Goal: Find specific page/section: Find specific page/section

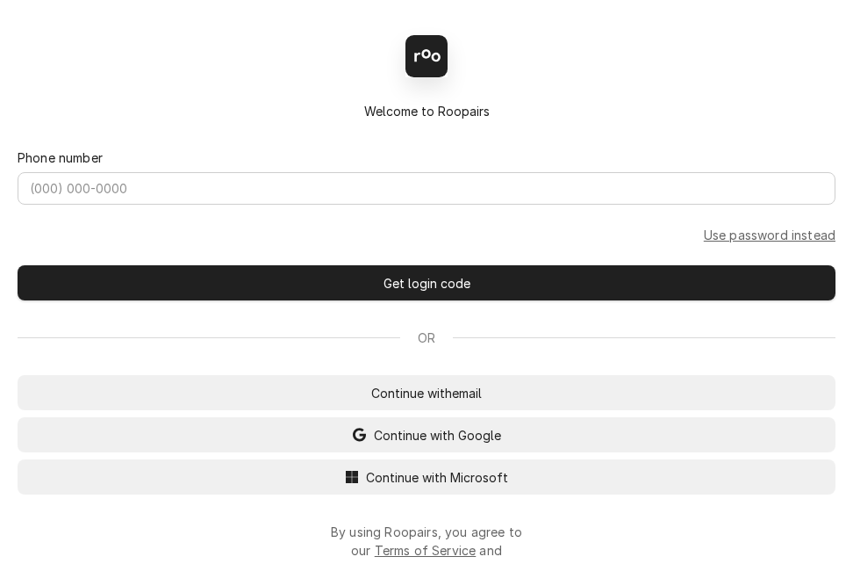
click at [387, 489] on div "Back Enter code Welcome to Roopairs Phone number Use password instead Get login…" at bounding box center [426, 282] width 853 height 564
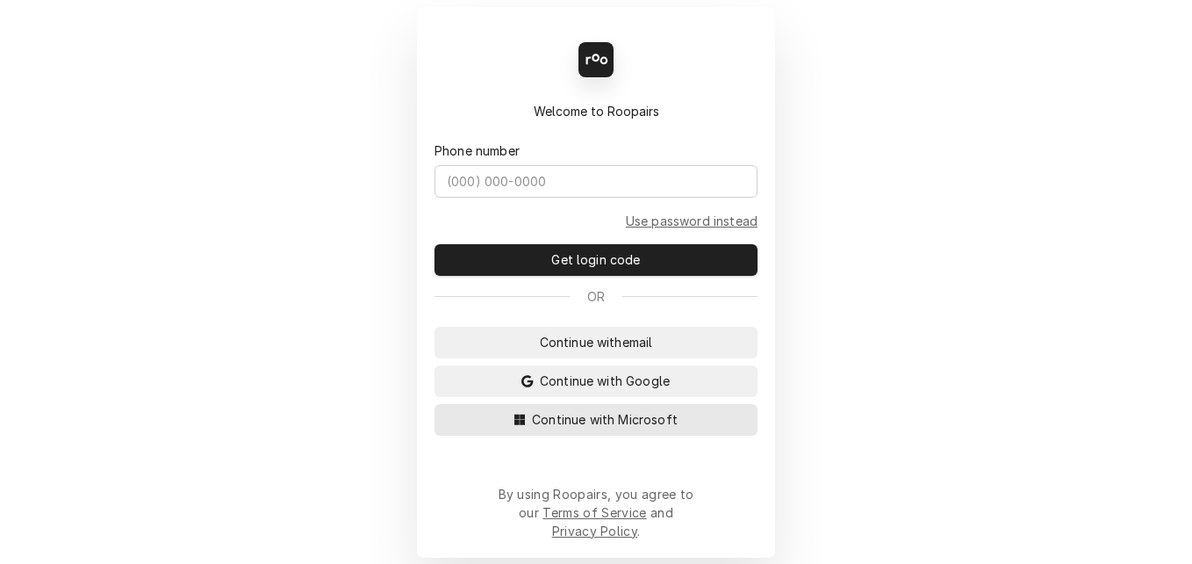
click at [541, 428] on span "Continue with Microsoft" at bounding box center [604, 419] width 153 height 18
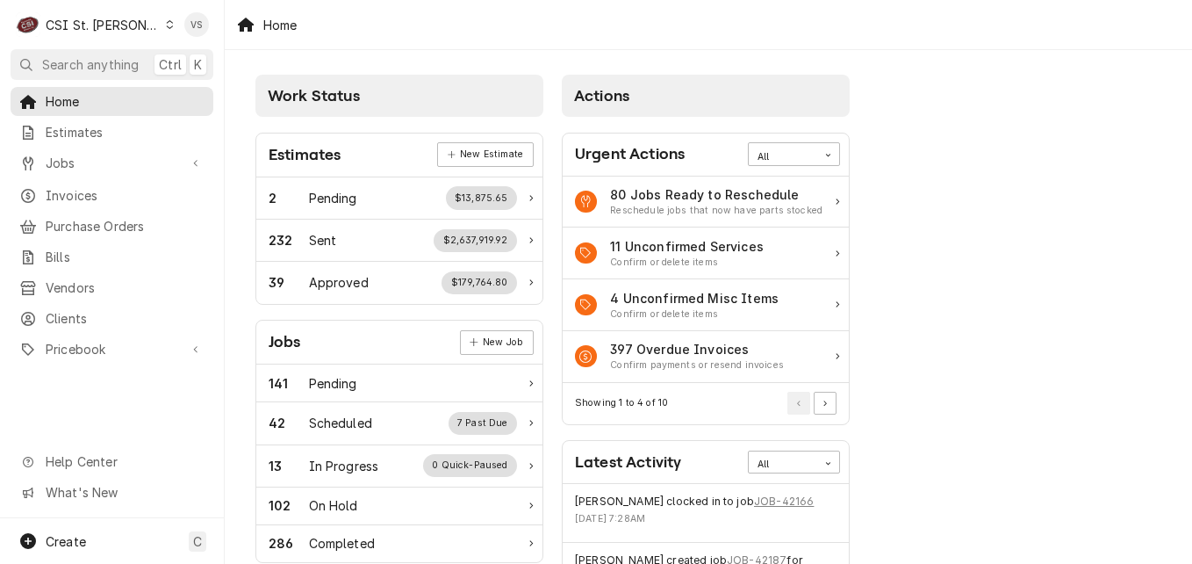
click at [166, 25] on icon "Dynamic Content Wrapper" at bounding box center [170, 24] width 8 height 9
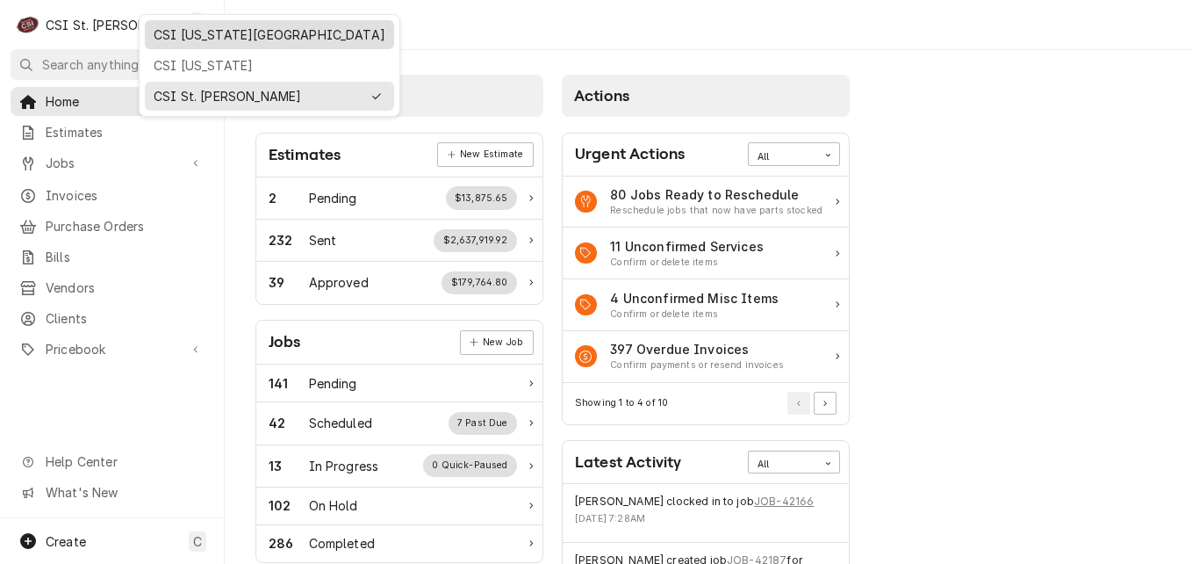
click at [190, 35] on div "CSI [US_STATE][GEOGRAPHIC_DATA]" at bounding box center [270, 34] width 232 height 18
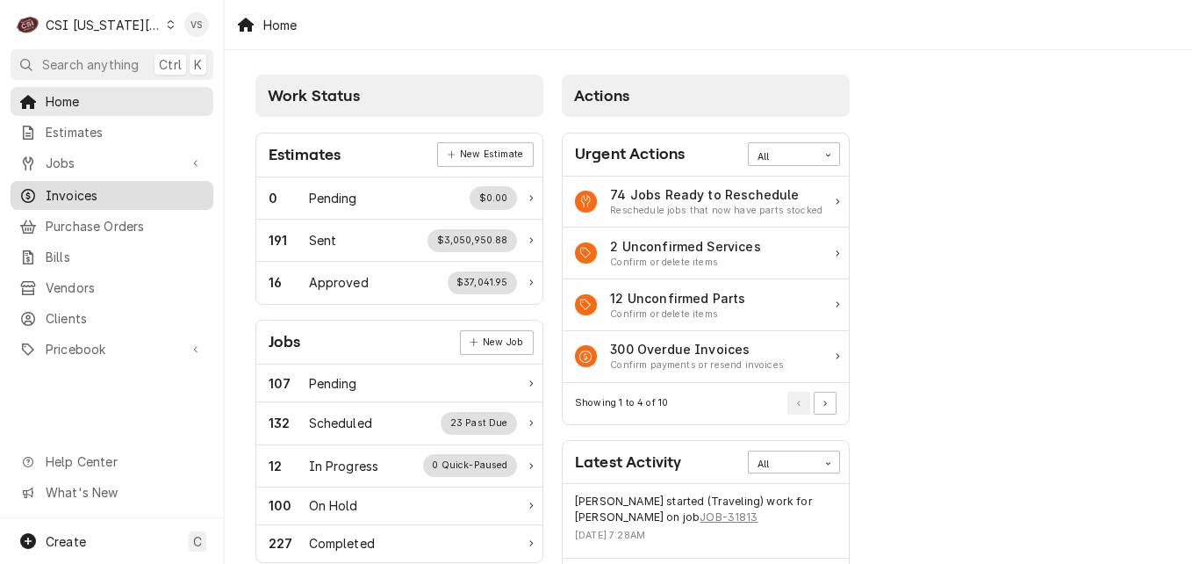
click at [84, 194] on span "Invoices" at bounding box center [125, 195] width 159 height 18
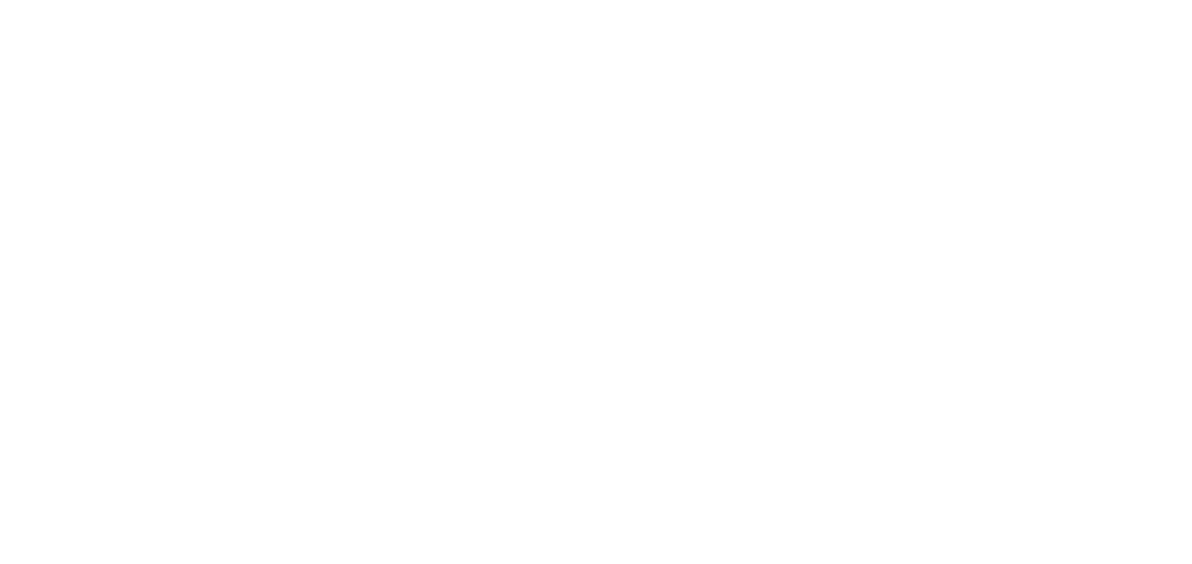
click at [79, 192] on div "Dynamic Content Wrapper" at bounding box center [596, 282] width 1192 height 564
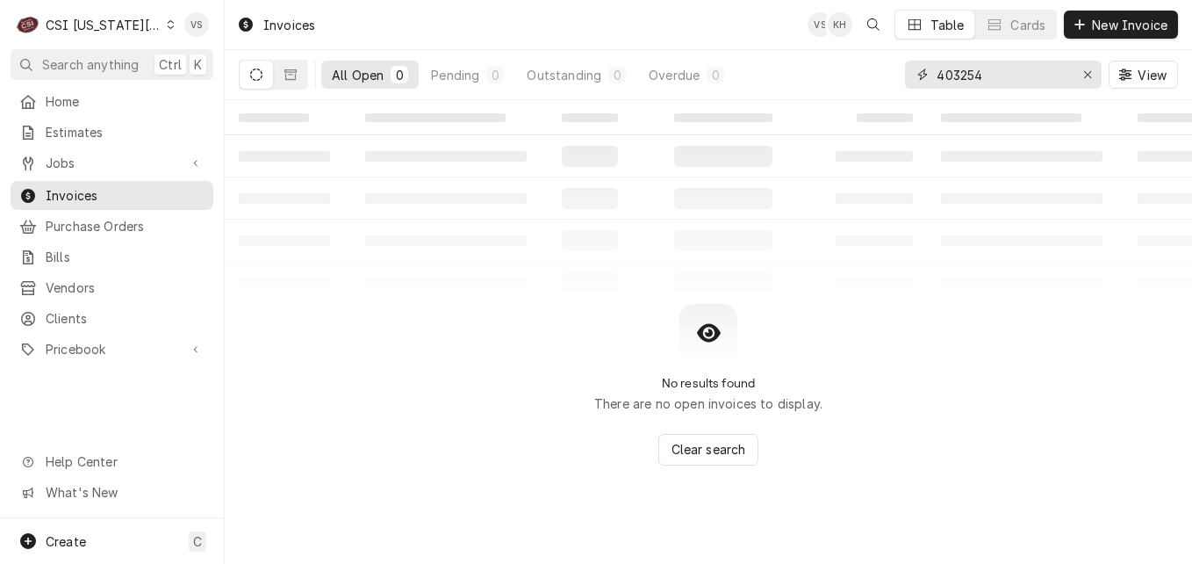
click at [988, 75] on input "403254" at bounding box center [1003, 75] width 132 height 28
click at [871, 72] on div "All Open 0 Pending 0 Outstanding 0 Overdue 0 403254 View" at bounding box center [708, 74] width 939 height 49
type input "3"
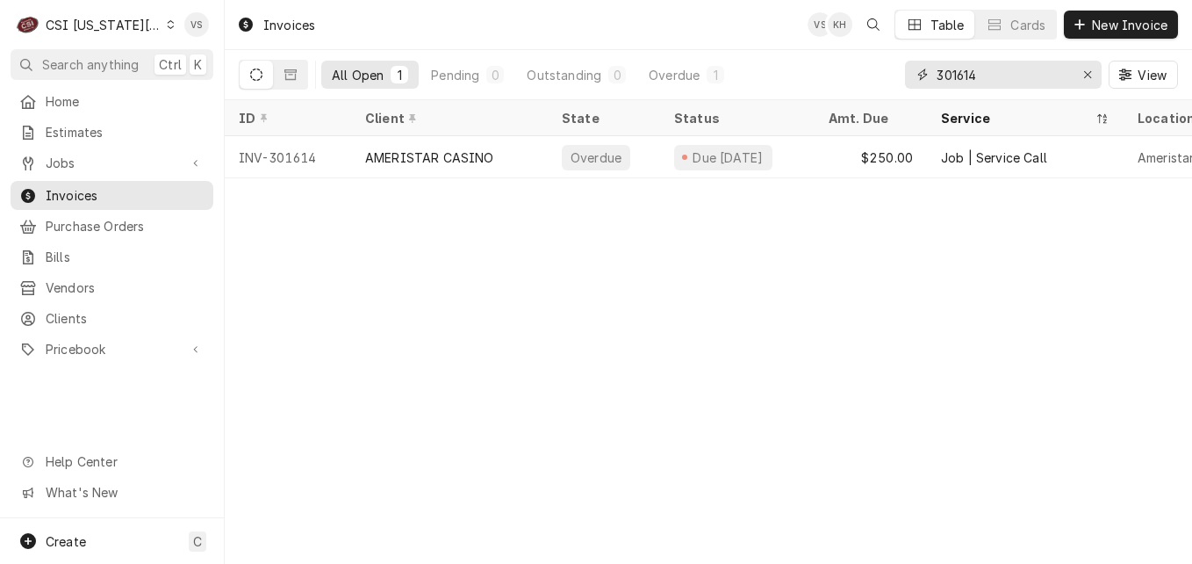
type input "301614"
